Goal: Navigation & Orientation: Find specific page/section

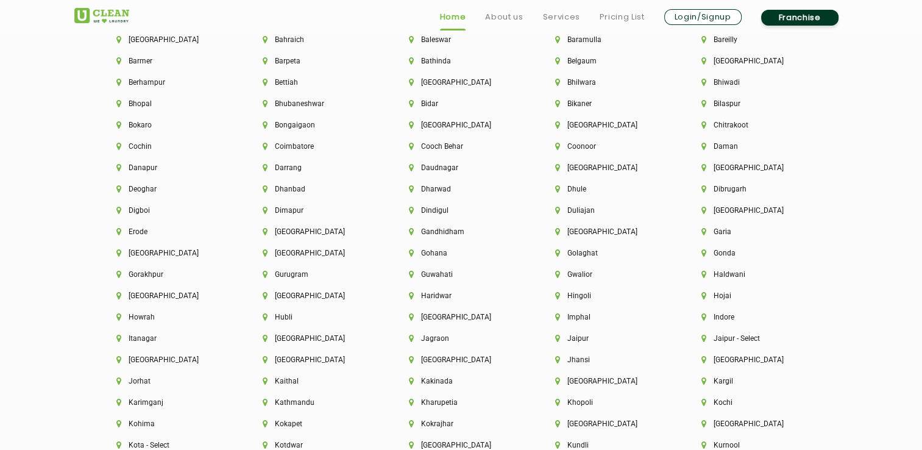
scroll to position [2804, 0]
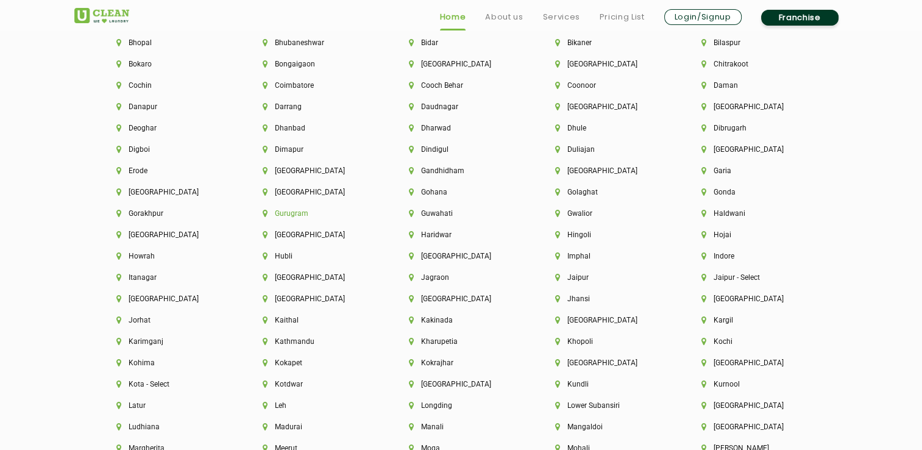
click at [293, 216] on li "Gurugram" at bounding box center [315, 213] width 105 height 9
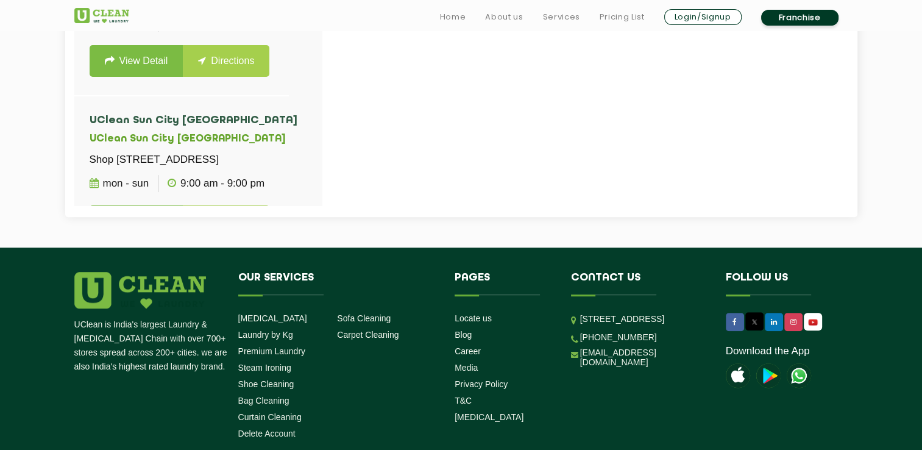
scroll to position [671, 0]
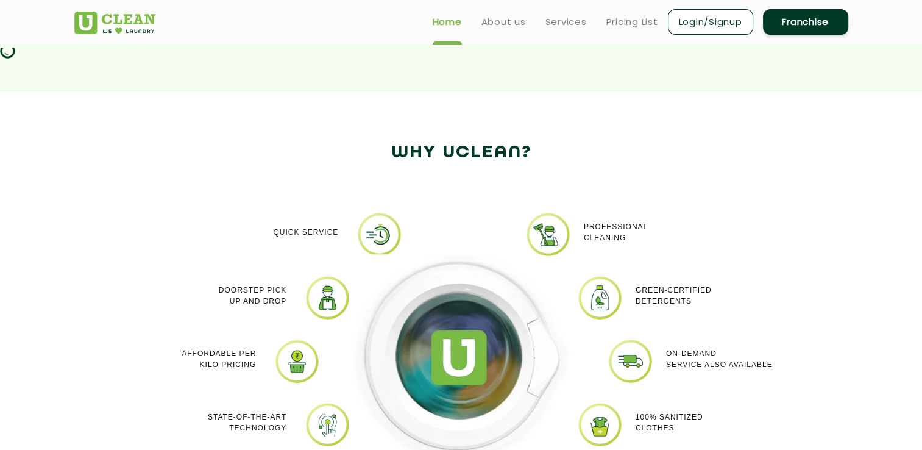
scroll to position [1963, 0]
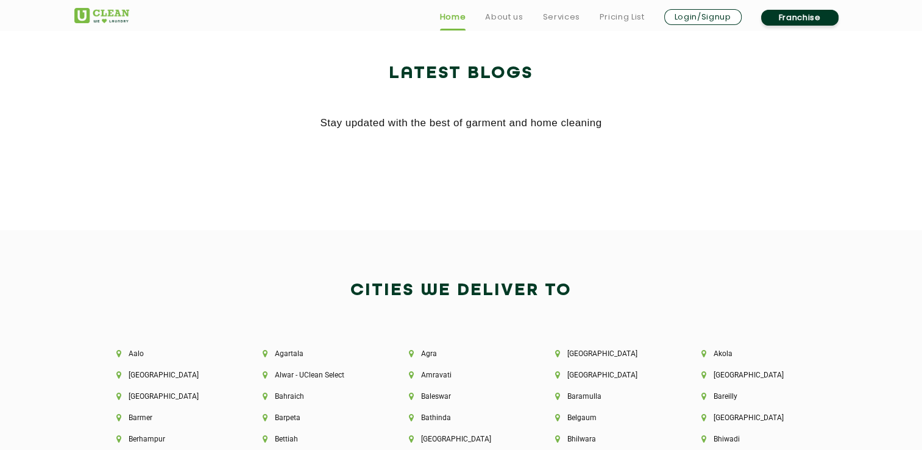
scroll to position [2621, 0]
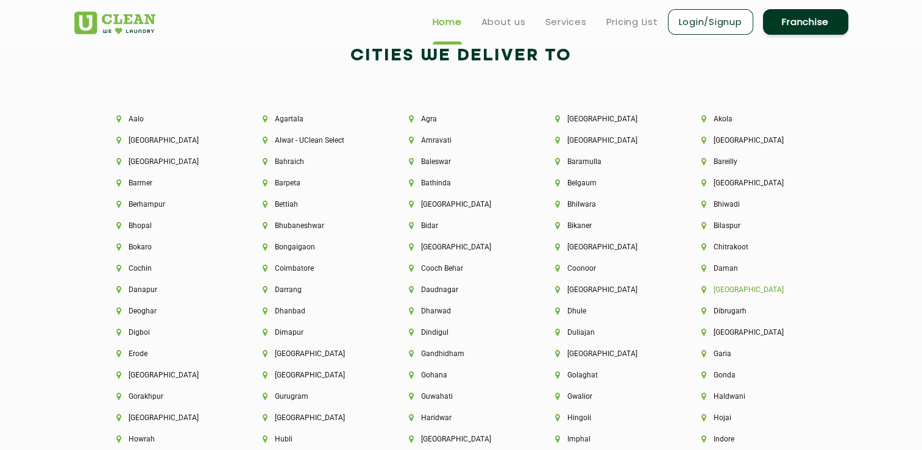
click at [721, 294] on li "[GEOGRAPHIC_DATA]" at bounding box center [754, 289] width 105 height 9
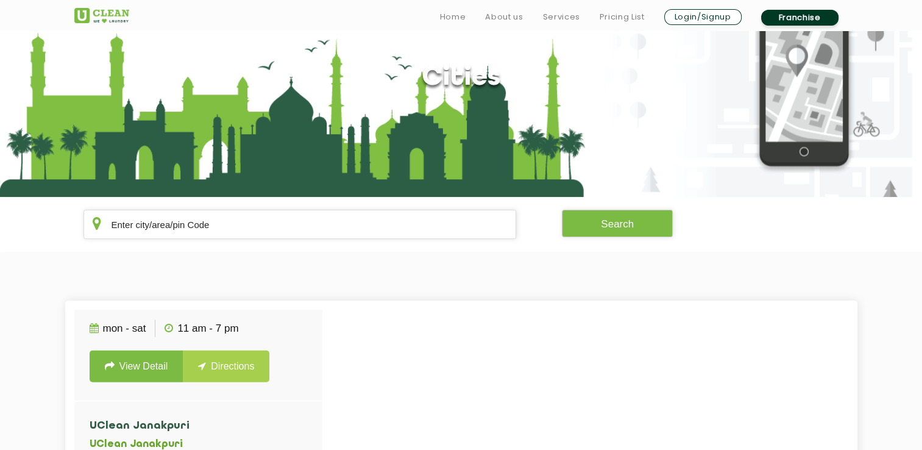
scroll to position [183, 0]
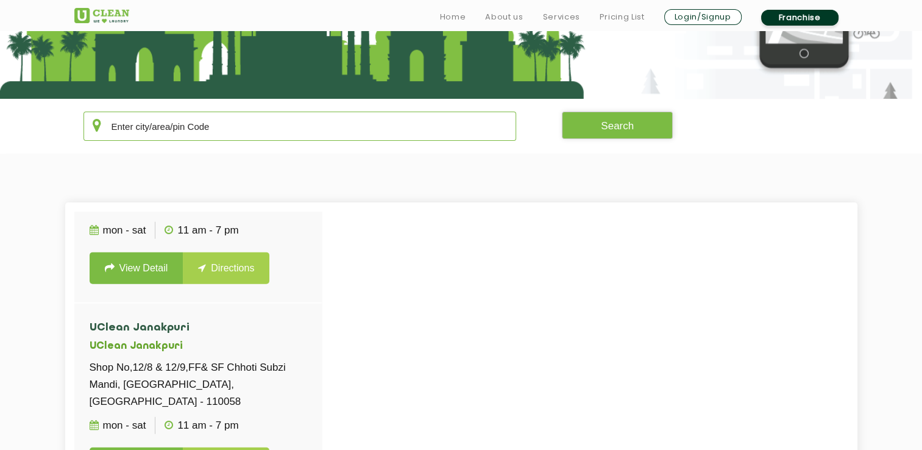
click at [218, 122] on input "text" at bounding box center [300, 126] width 433 height 29
click at [216, 128] on input "text" at bounding box center [300, 126] width 433 height 29
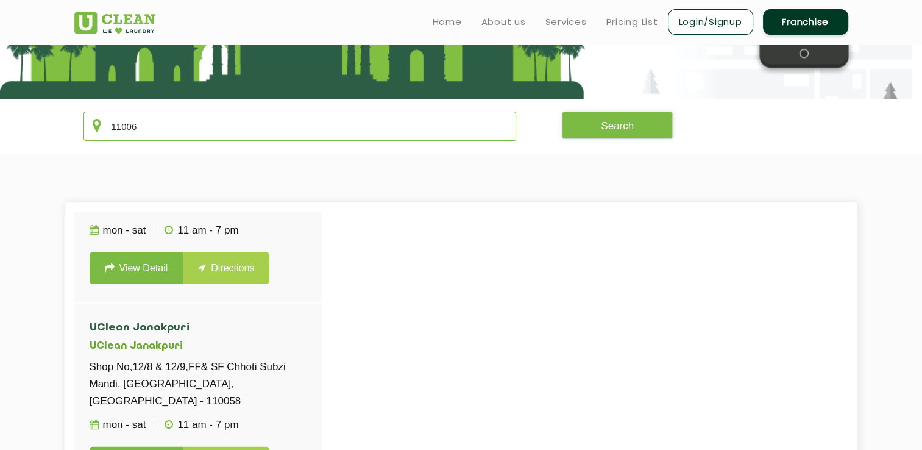
scroll to position [0, 0]
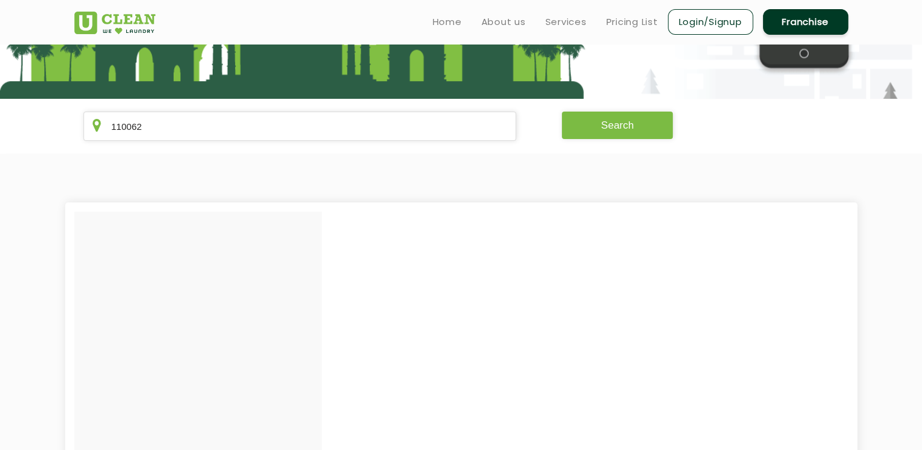
click at [618, 121] on button "Search" at bounding box center [617, 125] width 111 height 27
click at [616, 134] on button "Search" at bounding box center [617, 125] width 111 height 27
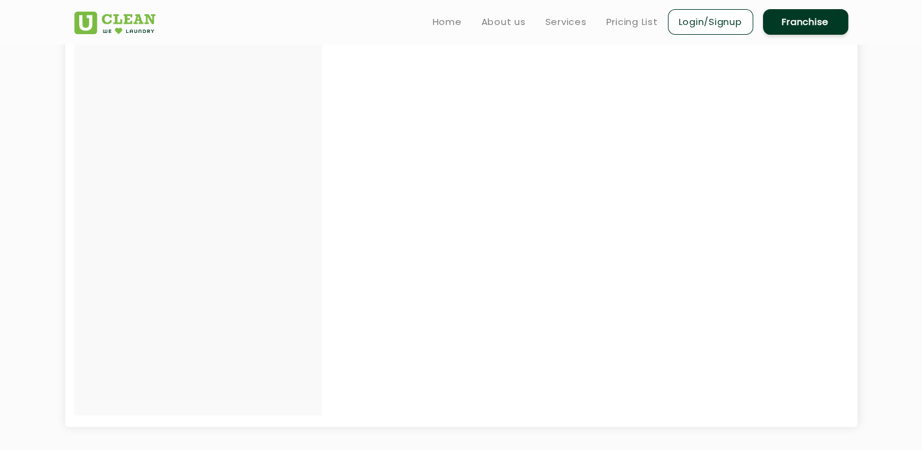
scroll to position [183, 0]
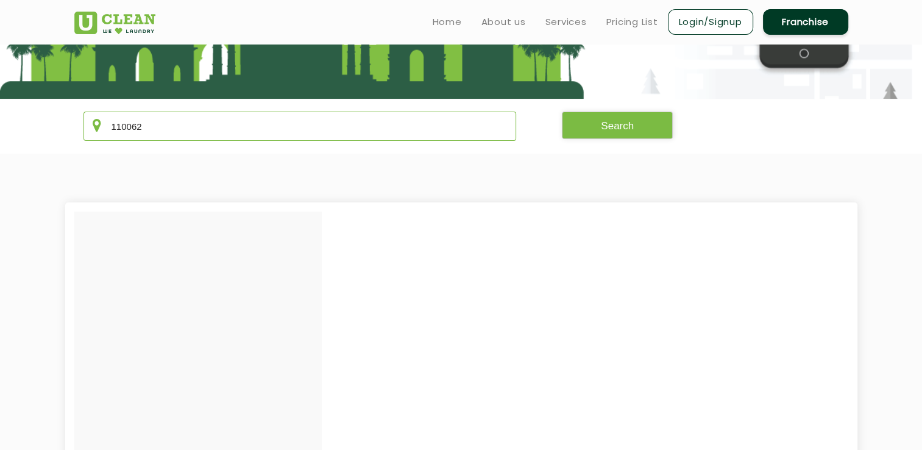
click at [194, 135] on input "110062" at bounding box center [300, 126] width 433 height 29
type input "110020"
click at [641, 130] on button "Search" at bounding box center [617, 125] width 111 height 27
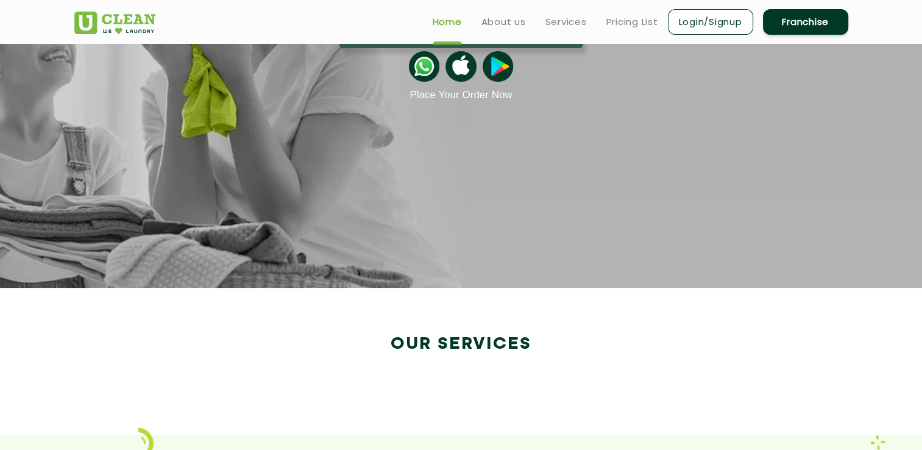
scroll to position [1780, 0]
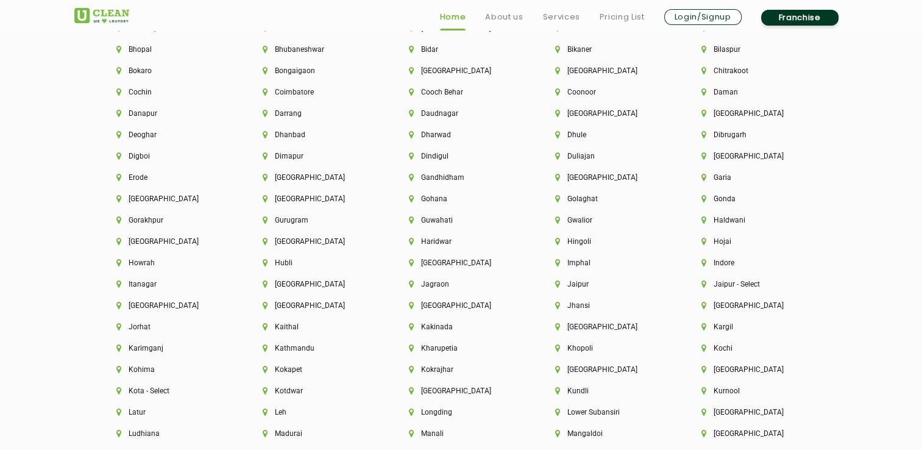
scroll to position [2804, 0]
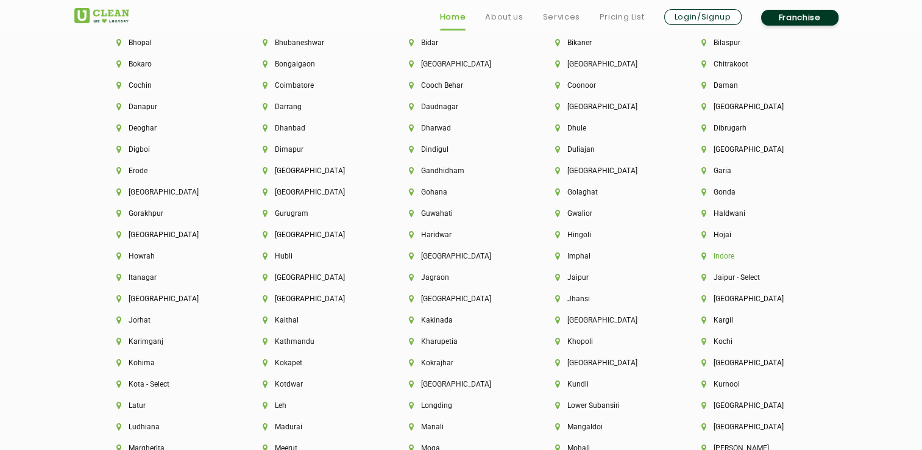
click at [725, 260] on li "Indore" at bounding box center [754, 256] width 105 height 9
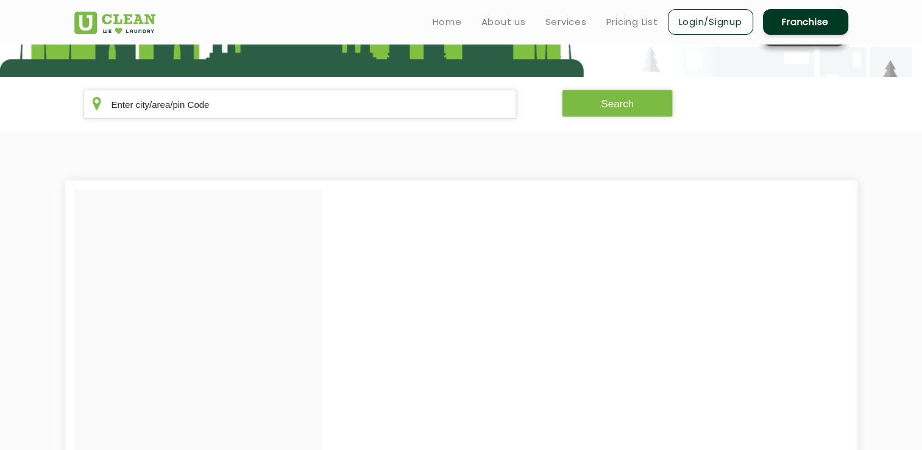
scroll to position [183, 0]
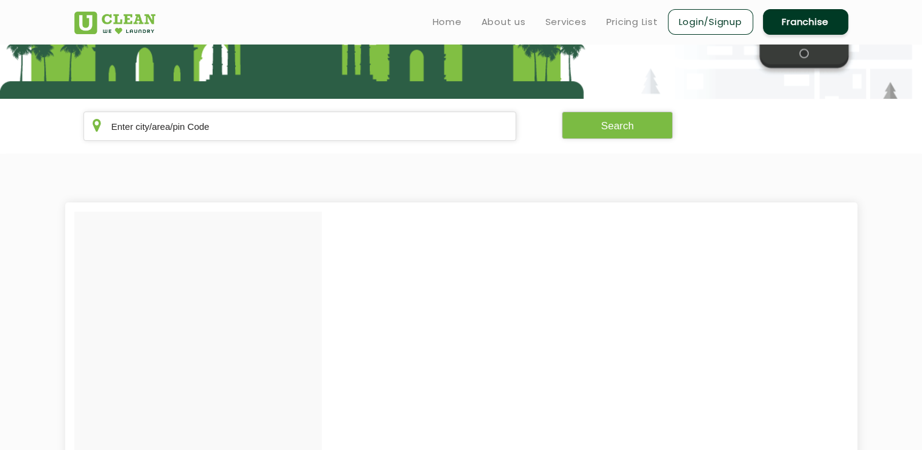
scroll to position [1963, 0]
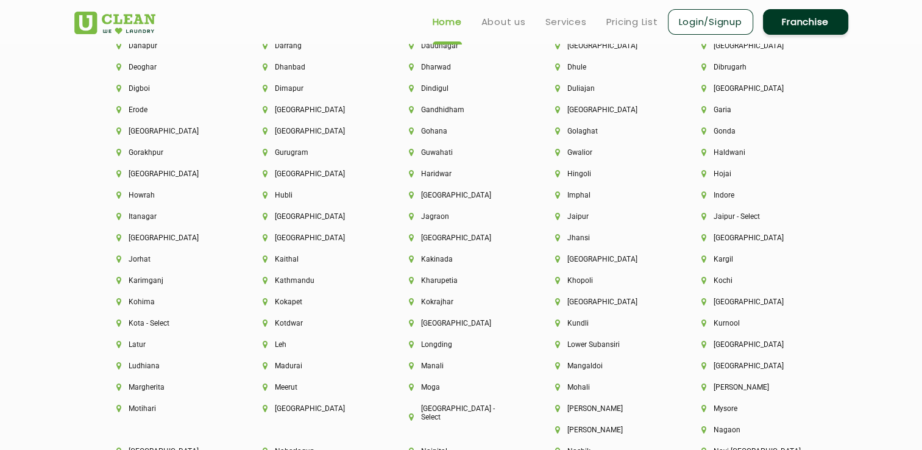
scroll to position [2804, 0]
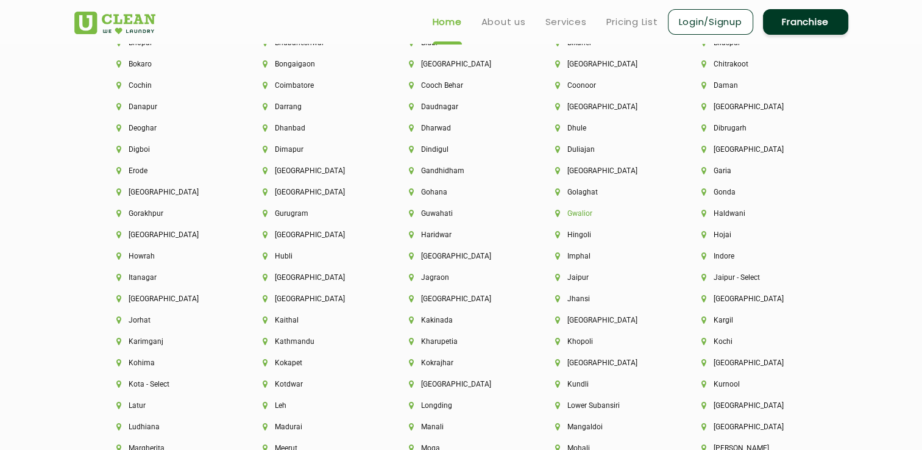
click at [578, 218] on li "Gwalior" at bounding box center [607, 213] width 105 height 9
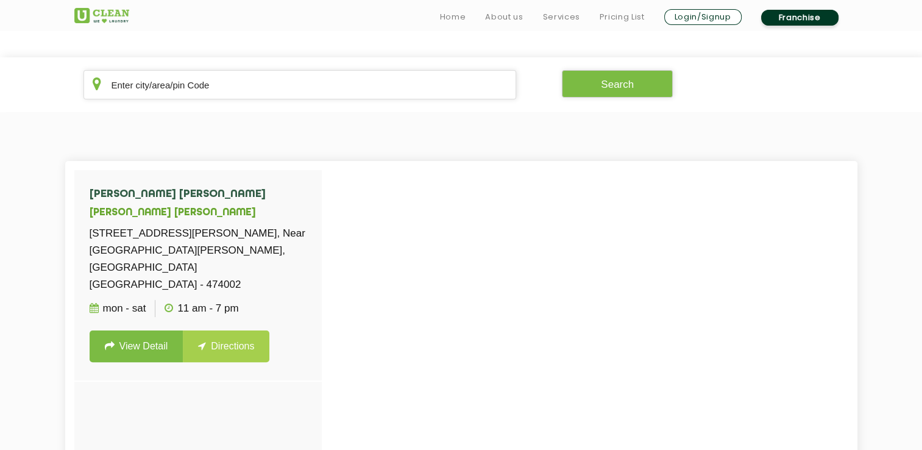
scroll to position [244, 0]
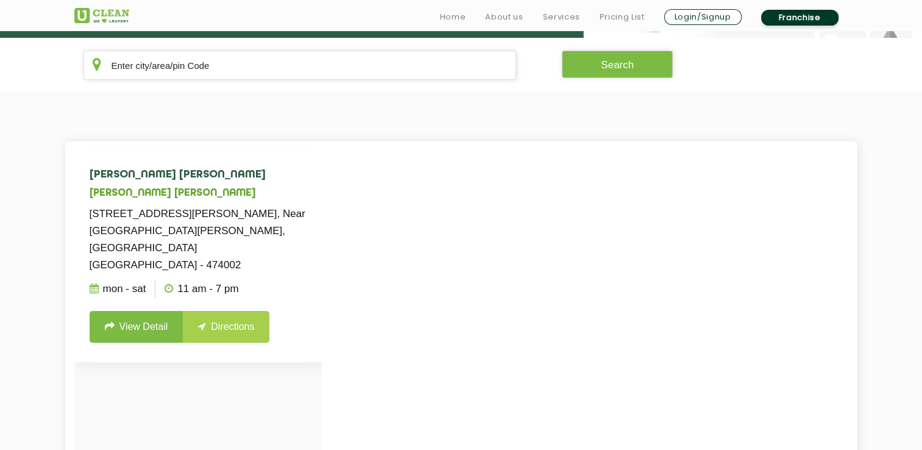
click at [150, 311] on link "View Detail" at bounding box center [137, 327] width 94 height 32
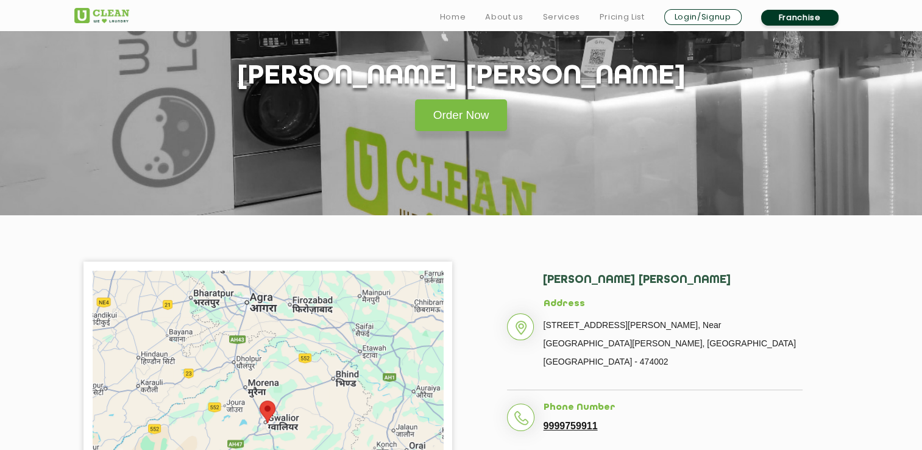
scroll to position [244, 0]
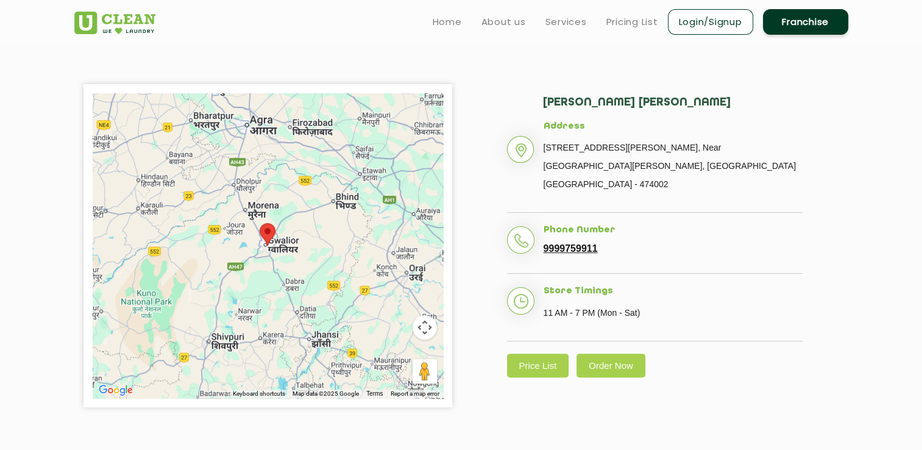
click at [269, 238] on img at bounding box center [268, 234] width 16 height 23
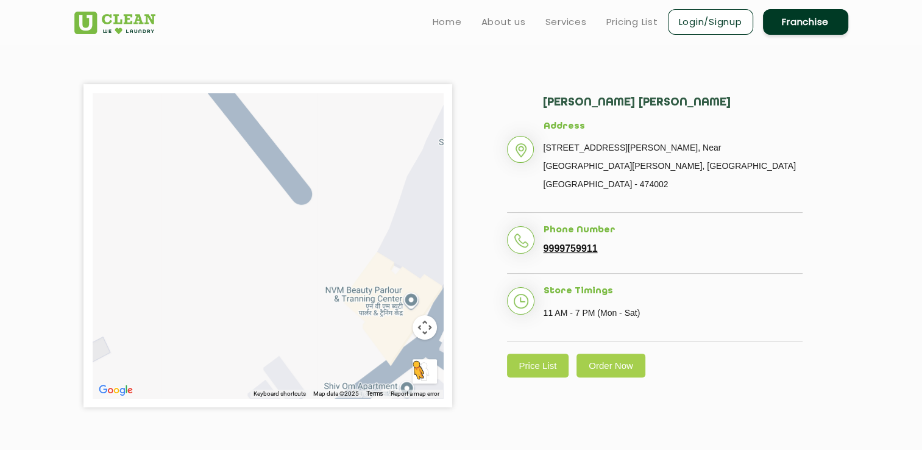
click at [425, 377] on button "Drag Pegman onto the map to open Street View" at bounding box center [425, 371] width 24 height 24
click at [403, 296] on div "To navigate, press the arrow keys." at bounding box center [268, 245] width 350 height 305
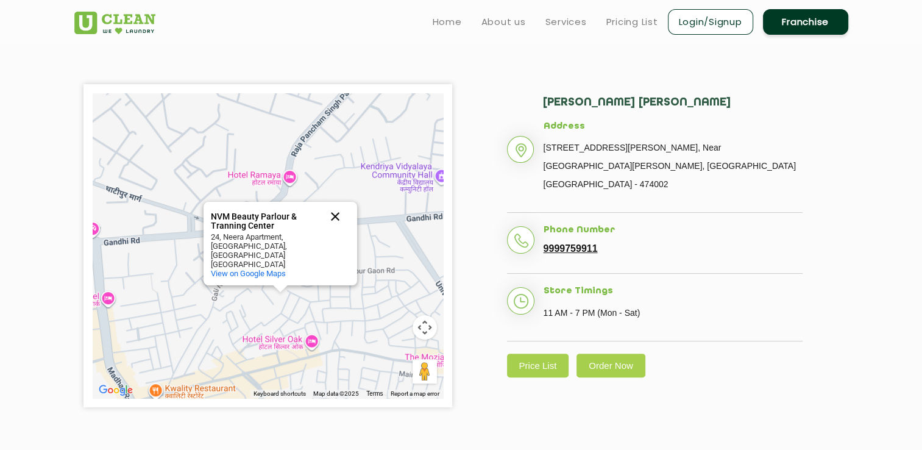
click at [333, 226] on button "Close" at bounding box center [335, 216] width 29 height 29
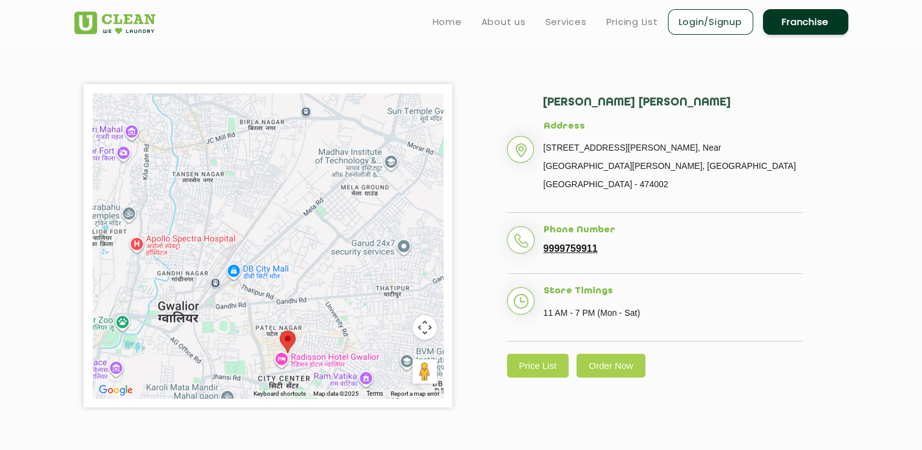
drag, startPoint x: 290, startPoint y: 348, endPoint x: 297, endPoint y: 279, distance: 69.9
click at [296, 330] on img at bounding box center [288, 341] width 16 height 23
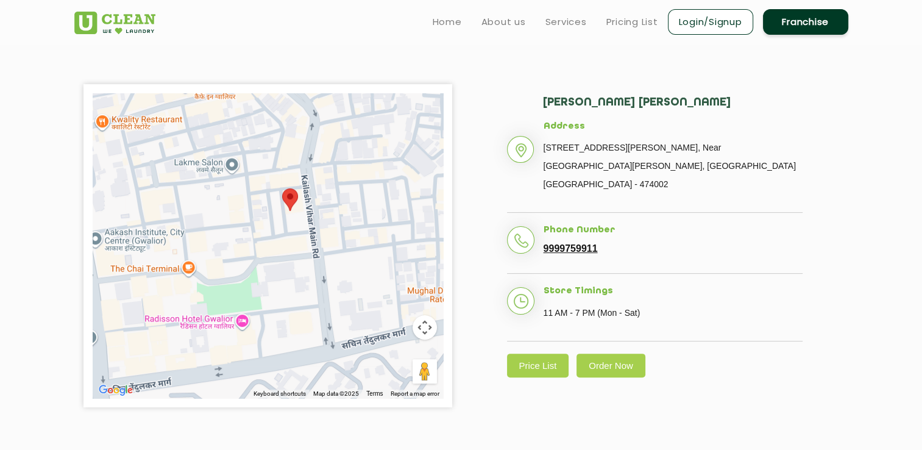
drag, startPoint x: 344, startPoint y: 385, endPoint x: 337, endPoint y: 304, distance: 81.4
click at [337, 305] on div "To navigate, press the arrow keys." at bounding box center [268, 245] width 350 height 305
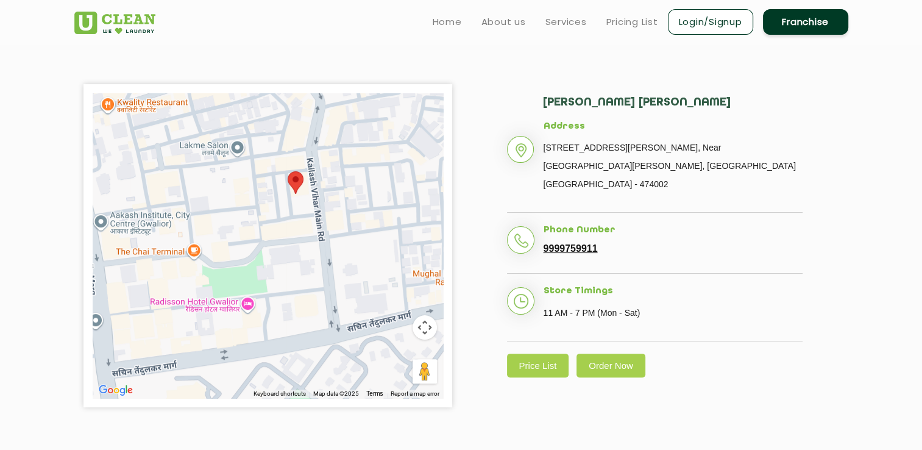
drag, startPoint x: 237, startPoint y: 249, endPoint x: 254, endPoint y: 328, distance: 80.9
click at [254, 327] on div at bounding box center [268, 245] width 350 height 305
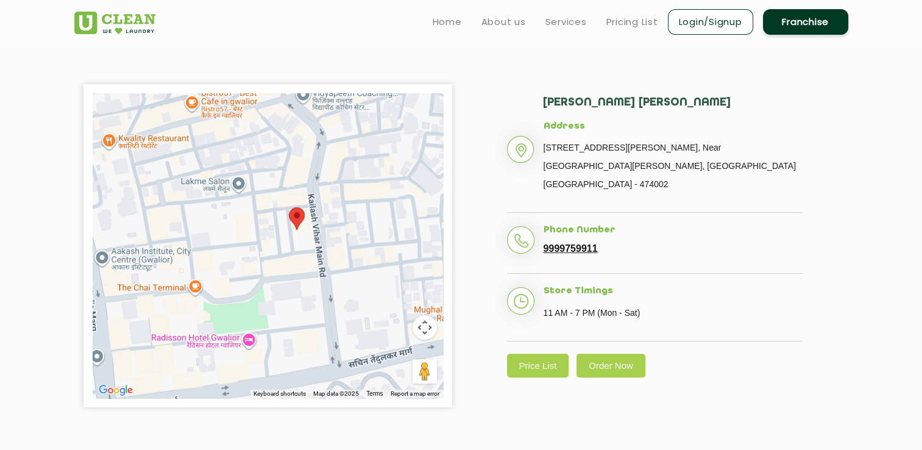
drag, startPoint x: 282, startPoint y: 252, endPoint x: 282, endPoint y: 305, distance: 53.0
click at [282, 294] on div at bounding box center [268, 245] width 350 height 305
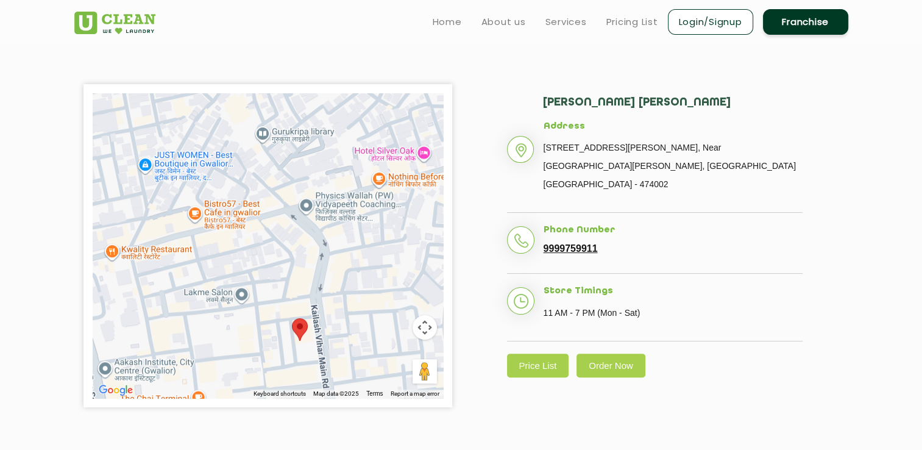
drag, startPoint x: 344, startPoint y: 277, endPoint x: 346, endPoint y: 337, distance: 59.8
click at [346, 336] on div at bounding box center [268, 245] width 350 height 305
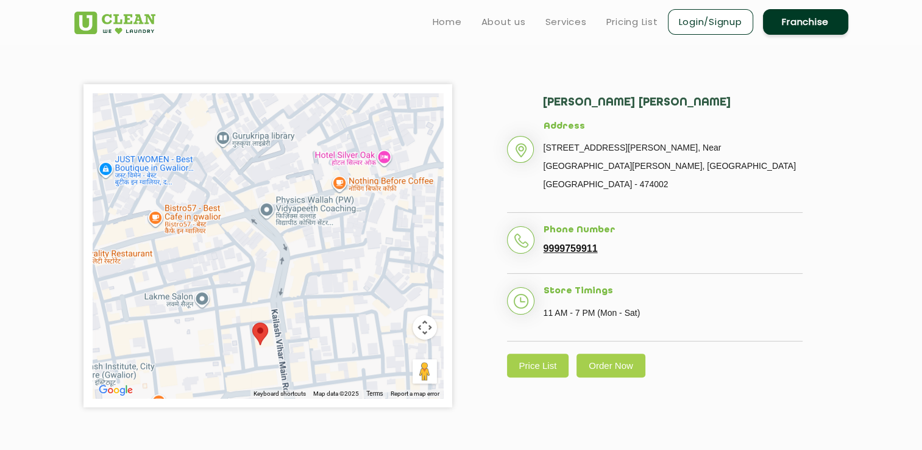
drag, startPoint x: 369, startPoint y: 279, endPoint x: 299, endPoint y: 278, distance: 70.7
click at [299, 278] on div at bounding box center [268, 245] width 350 height 305
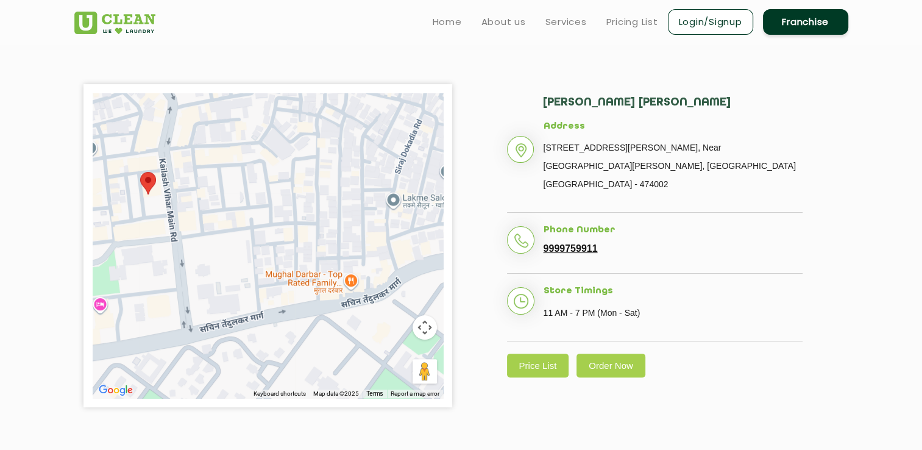
drag, startPoint x: 282, startPoint y: 357, endPoint x: 204, endPoint y: 203, distance: 172.6
click at [205, 203] on div at bounding box center [268, 245] width 350 height 305
click at [203, 204] on div at bounding box center [268, 245] width 350 height 305
drag, startPoint x: 202, startPoint y: 211, endPoint x: 204, endPoint y: 223, distance: 12.4
click at [204, 222] on div at bounding box center [268, 245] width 350 height 305
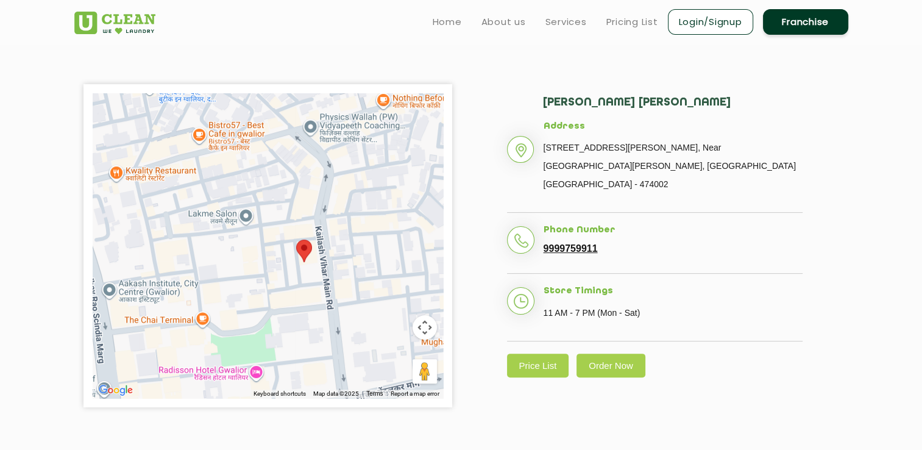
drag, startPoint x: 144, startPoint y: 196, endPoint x: 339, endPoint y: 285, distance: 214.7
click at [312, 262] on img at bounding box center [304, 251] width 16 height 23
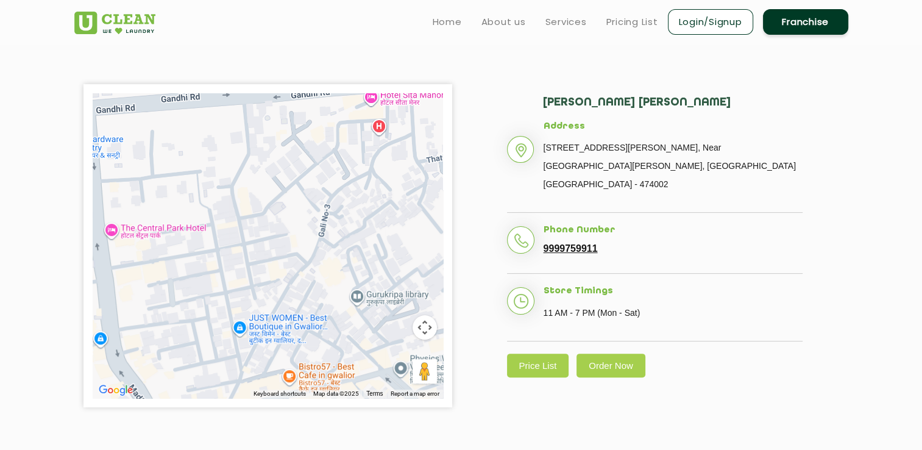
drag, startPoint x: 178, startPoint y: 152, endPoint x: 218, endPoint y: 350, distance: 201.6
click at [218, 349] on div at bounding box center [268, 245] width 350 height 305
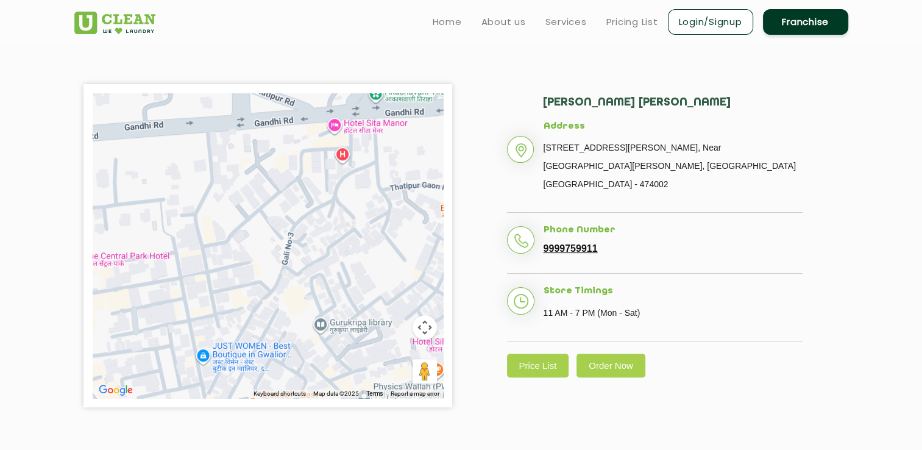
drag, startPoint x: 141, startPoint y: 226, endPoint x: 108, endPoint y: 238, distance: 34.5
click at [108, 238] on div at bounding box center [268, 245] width 350 height 305
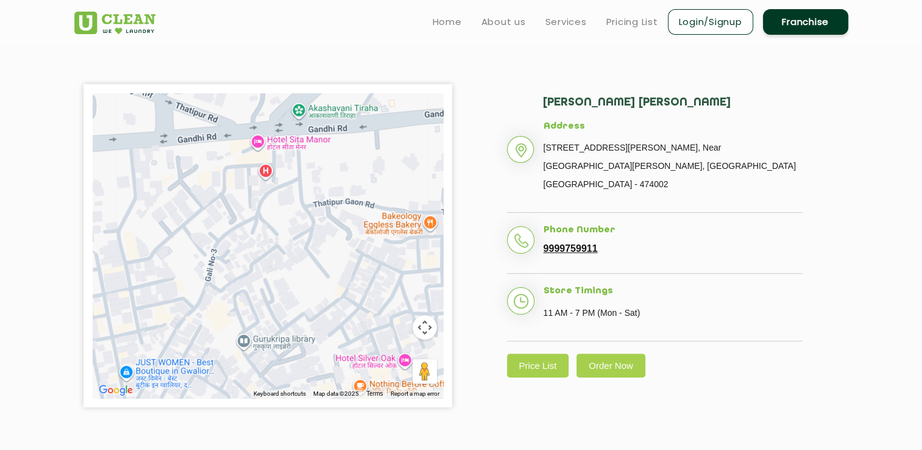
drag, startPoint x: 266, startPoint y: 307, endPoint x: 198, endPoint y: 242, distance: 94.4
click at [198, 243] on div at bounding box center [268, 245] width 350 height 305
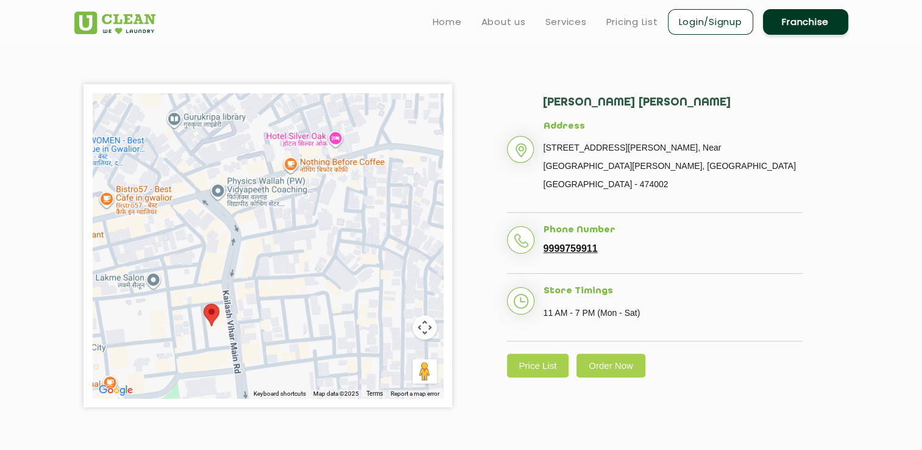
drag, startPoint x: 297, startPoint y: 352, endPoint x: 210, endPoint y: 204, distance: 172.7
click at [212, 205] on div at bounding box center [268, 245] width 350 height 305
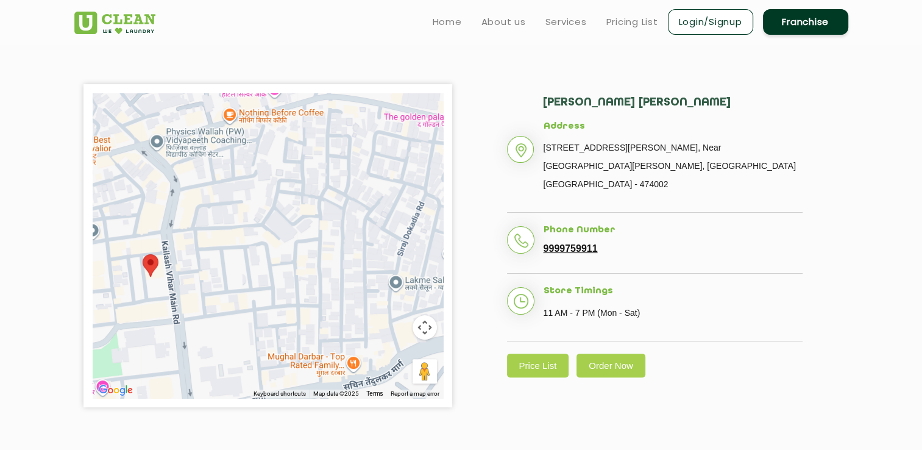
drag, startPoint x: 180, startPoint y: 335, endPoint x: 188, endPoint y: 330, distance: 9.8
click at [185, 332] on div at bounding box center [268, 245] width 350 height 305
click at [229, 308] on div at bounding box center [268, 245] width 350 height 305
